Goal: Transaction & Acquisition: Purchase product/service

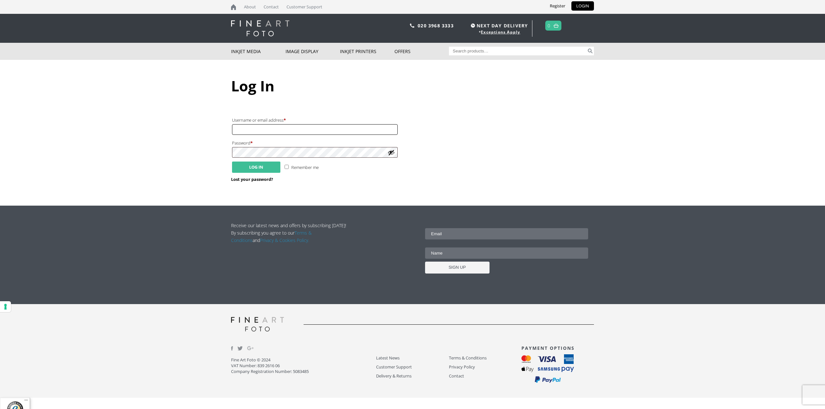
type input "andrew.gisby@andoverframing.co.uk"
click at [254, 169] on button "Log in" at bounding box center [256, 167] width 48 height 11
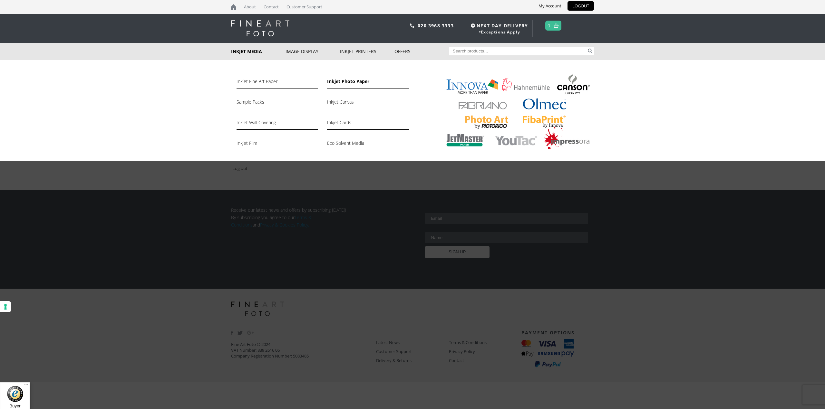
click at [339, 80] on link "Inkjet Photo Paper" at bounding box center [367, 83] width 81 height 11
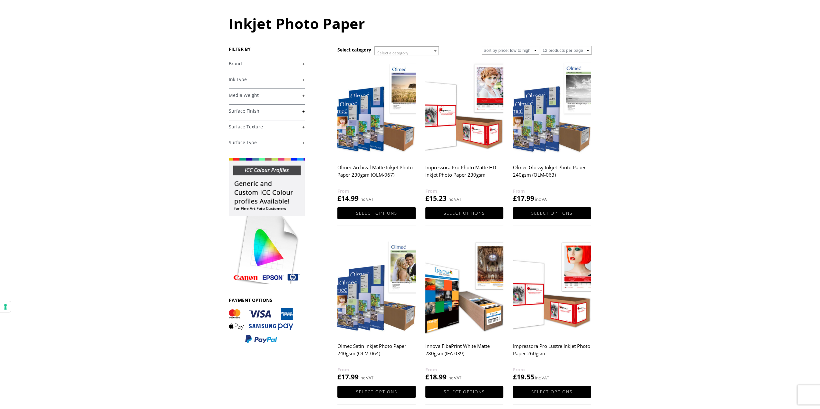
scroll to position [64, 0]
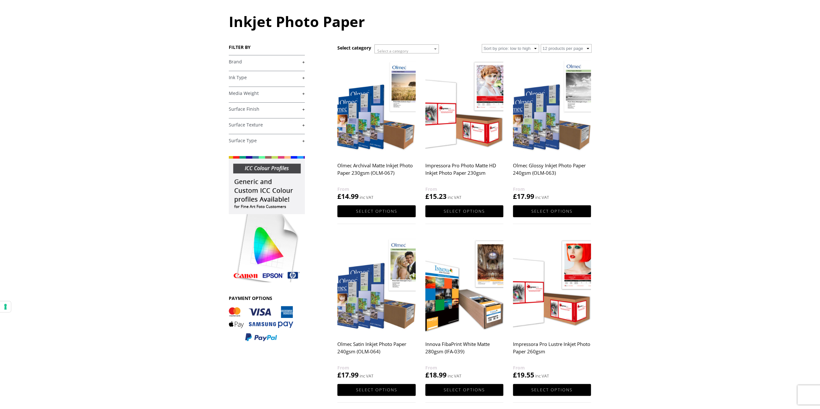
click at [457, 288] on img at bounding box center [464, 286] width 78 height 98
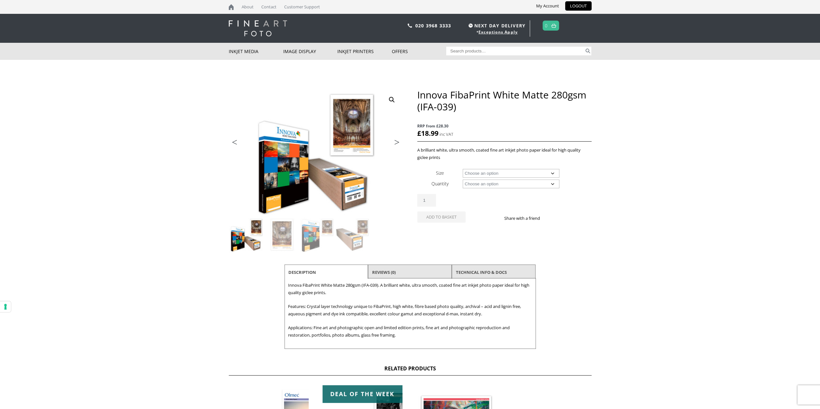
click at [492, 176] on select "Choose an option A4 Sheet A3 Sheet A3+ Sheet A2 Sheet 17" Wide Roll 24" Wide Ro…" at bounding box center [511, 173] width 97 height 9
click at [463, 169] on select "Choose an option A4 Sheet A3 Sheet A3+ Sheet A2 Sheet 17" Wide Roll 24" Wide Ro…" at bounding box center [511, 173] width 97 height 9
click at [482, 216] on div "Innova FibaPrint White Matte 280gsm (IFA-039) quantity 1 Add to basket Share wi…" at bounding box center [504, 210] width 174 height 33
click at [489, 173] on select "Choose an option A4 Sheet A3 Sheet A3+ Sheet A2 Sheet 17" Wide Roll 24" Wide Ro…" at bounding box center [511, 173] width 97 height 9
click at [463, 169] on select "Choose an option A4 Sheet A3 Sheet A3+ Sheet A2 Sheet 17" Wide Roll 24" Wide Ro…" at bounding box center [511, 173] width 97 height 9
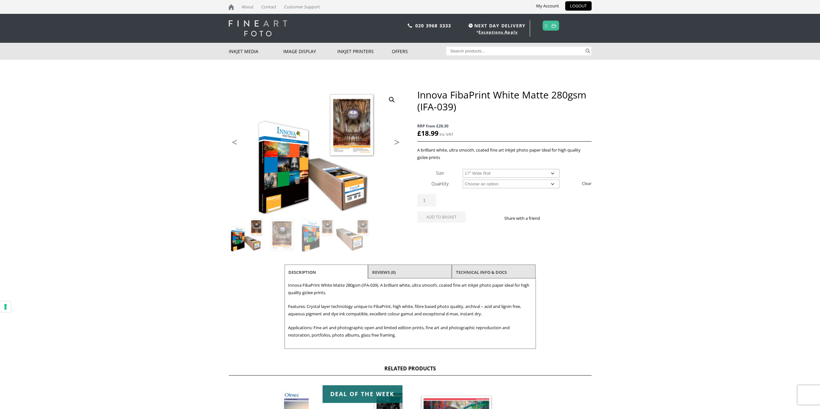
select select "17-wide-roll"
click at [482, 186] on select "Choose an option 15m" at bounding box center [511, 184] width 97 height 9
select select "15m"
click at [463, 180] on select "Choose an option 15m" at bounding box center [511, 184] width 97 height 9
select select "17-wide-roll"
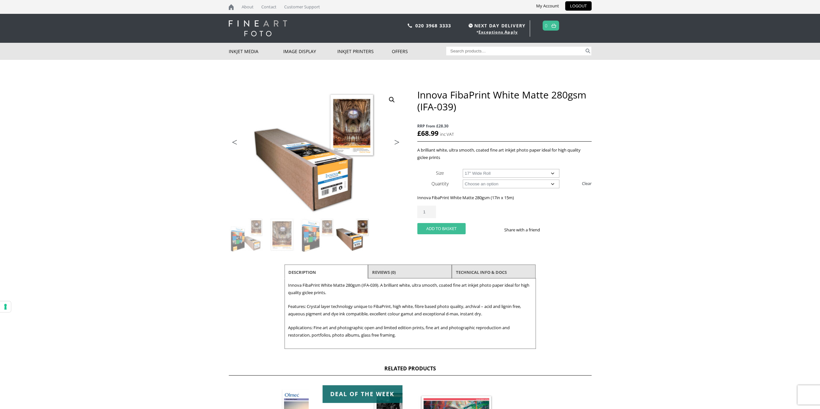
click at [434, 228] on button "Add to basket" at bounding box center [441, 228] width 48 height 11
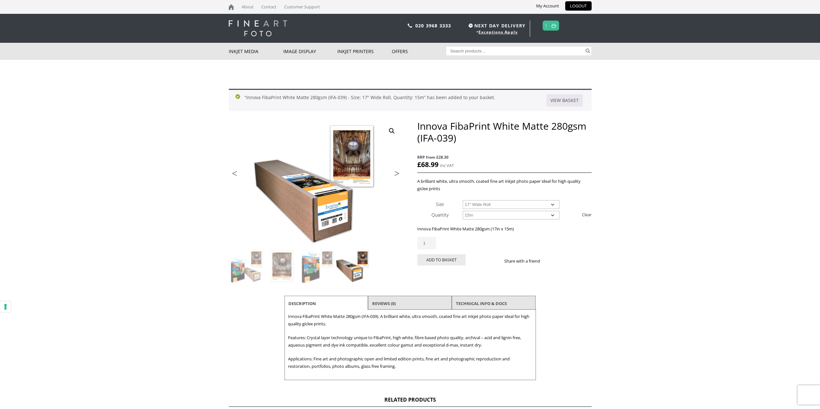
click at [552, 28] on link at bounding box center [554, 25] width 8 height 9
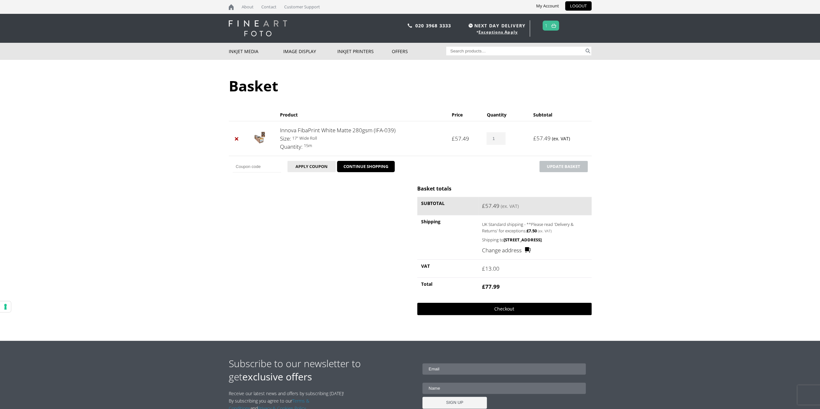
click at [502, 308] on link "Checkout" at bounding box center [504, 309] width 174 height 12
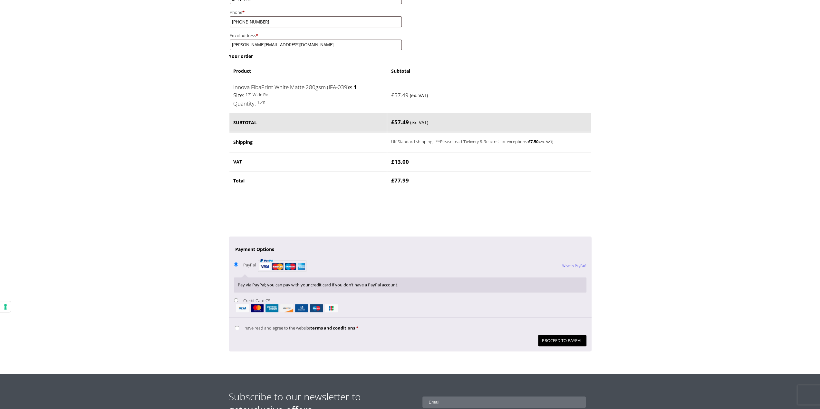
scroll to position [290, 0]
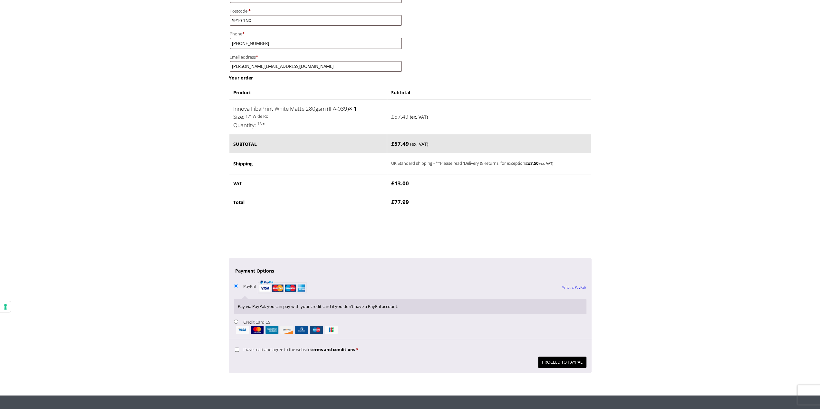
click at [250, 320] on label "Credit Card CS" at bounding box center [410, 327] width 352 height 14
click at [238, 320] on input "Credit Card CS" at bounding box center [236, 322] width 4 height 4
radio input "true"
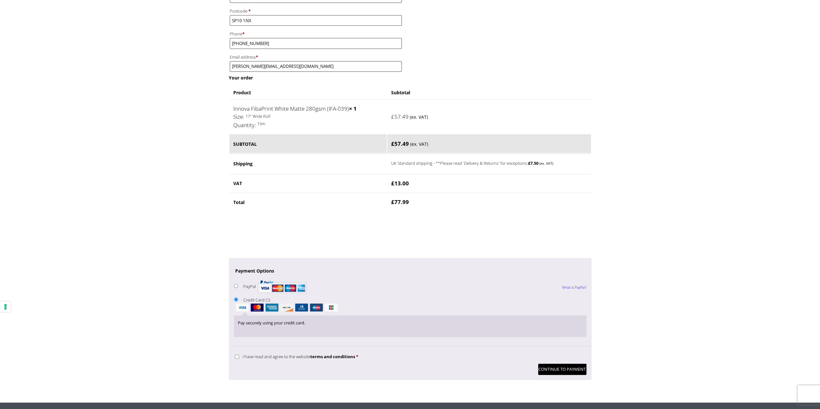
click at [238, 355] on input "I have read and agree to the website terms and conditions *" at bounding box center [237, 357] width 4 height 4
checkbox input "true"
click at [552, 367] on button "Continue to Payment" at bounding box center [562, 369] width 48 height 11
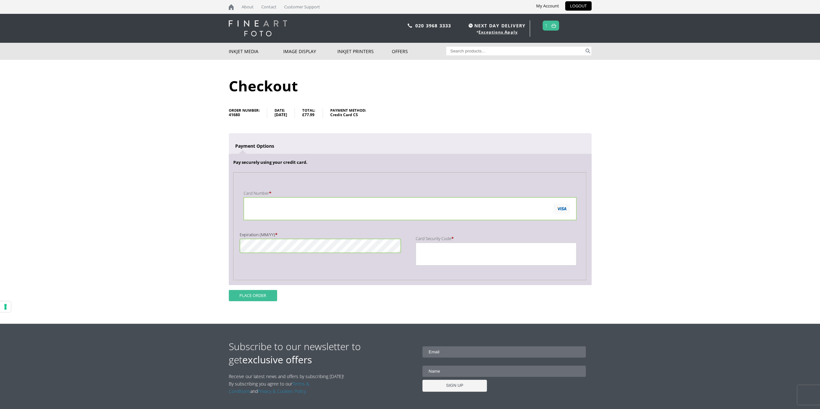
click at [253, 293] on button "Place order" at bounding box center [253, 295] width 48 height 11
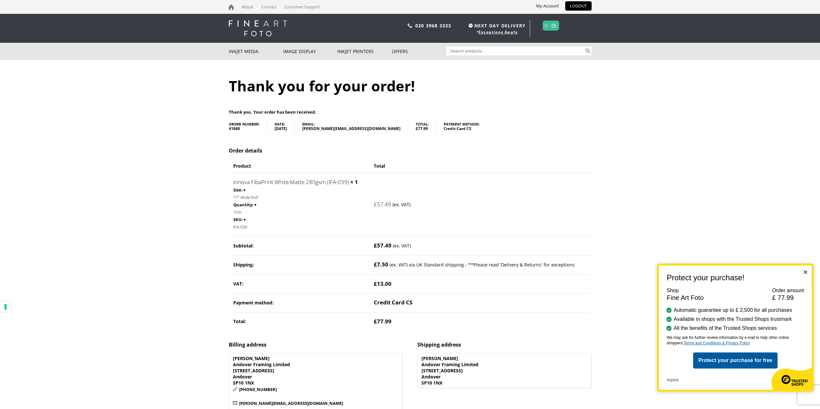
click at [804, 271] on img "Close" at bounding box center [805, 273] width 4 height 4
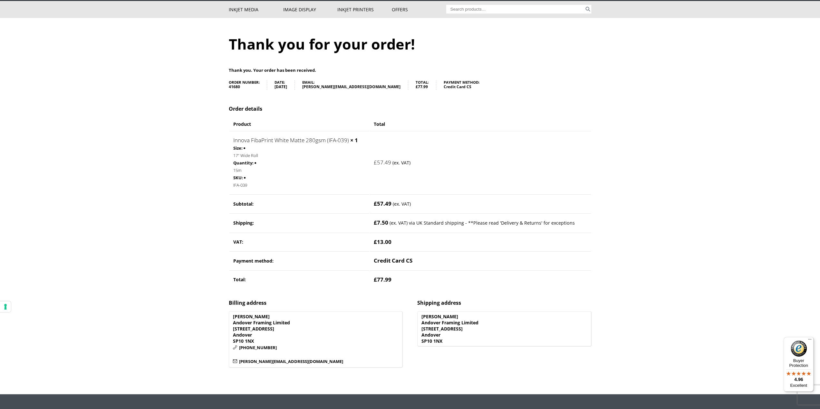
scroll to position [32, 0]
